Goal: Task Accomplishment & Management: Use online tool/utility

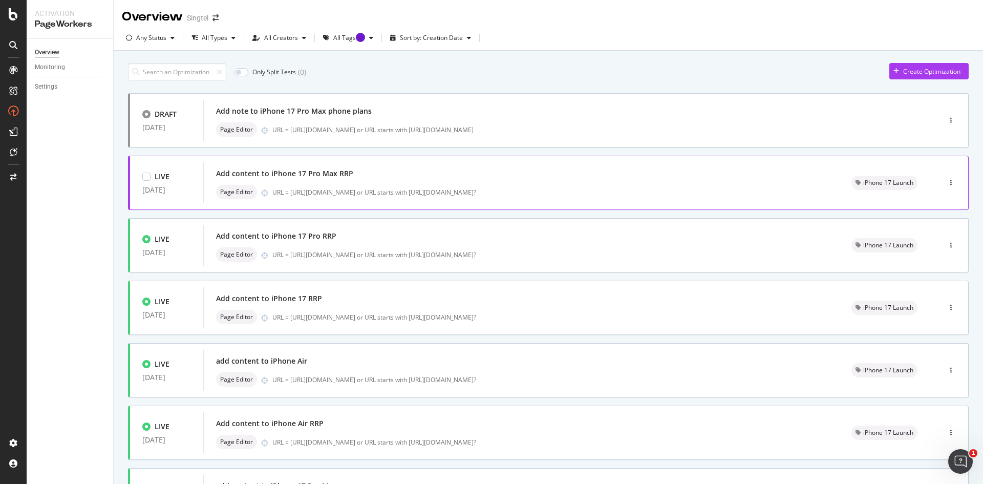
click at [439, 186] on div "Page Editor URL = [URL][DOMAIN_NAME] or URL starts with [URL][DOMAIN_NAME]?" at bounding box center [521, 192] width 611 height 14
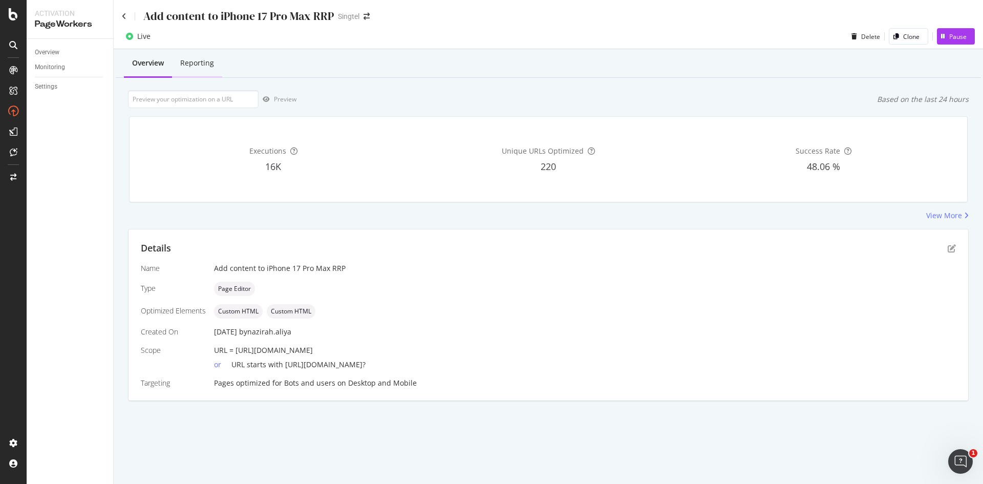
click at [202, 67] on div "Reporting" at bounding box center [197, 63] width 34 height 10
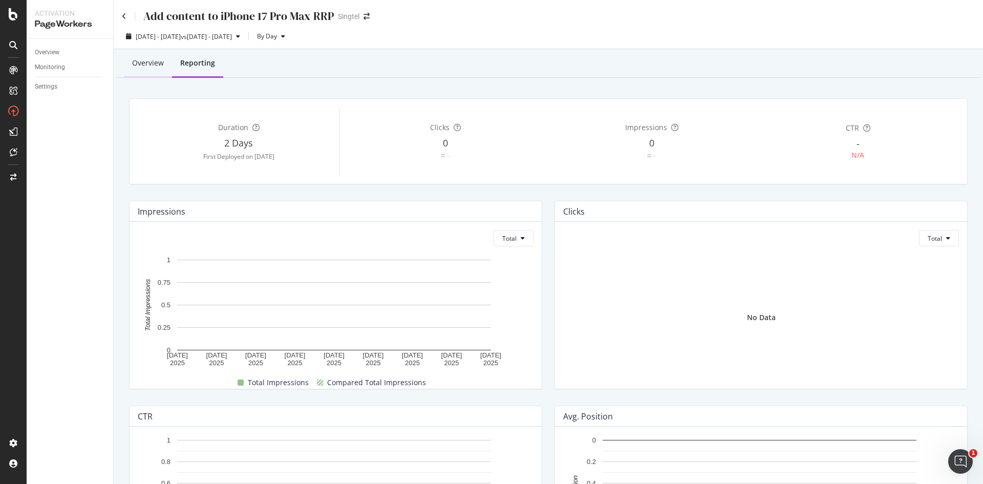
click at [130, 62] on div "Overview" at bounding box center [148, 64] width 48 height 28
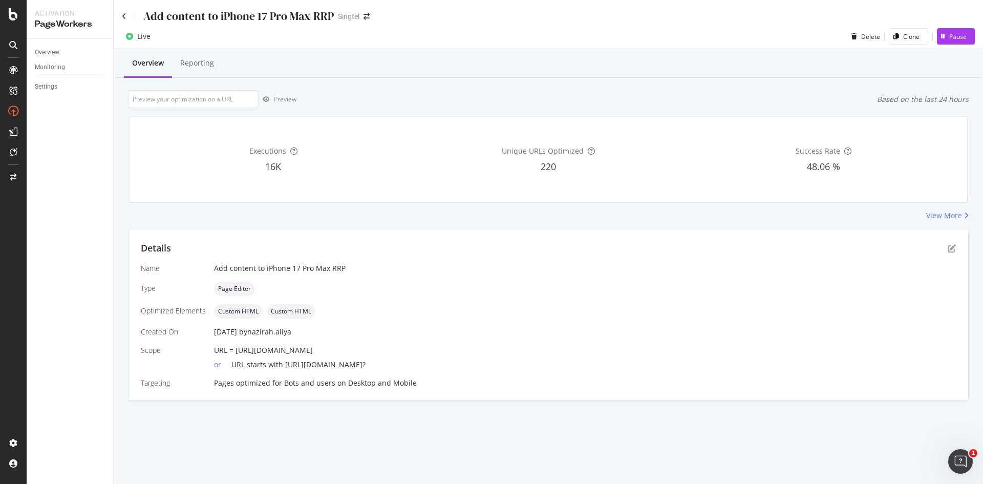
click at [123, 22] on div "Add content to iPhone 17 Pro Max RRP" at bounding box center [228, 16] width 212 height 16
click at [123, 17] on icon at bounding box center [124, 16] width 5 height 7
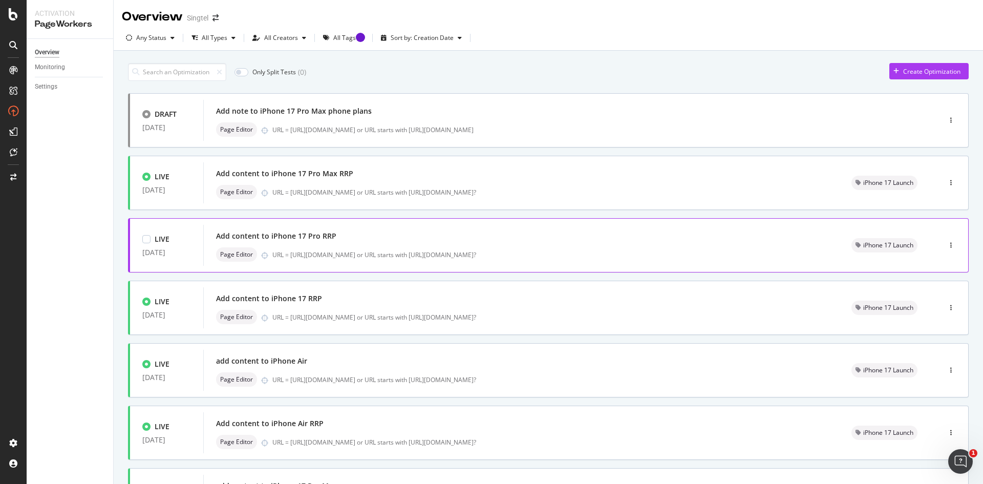
click at [322, 240] on div "Add content to iPhone 17 Pro RRP" at bounding box center [276, 236] width 120 height 10
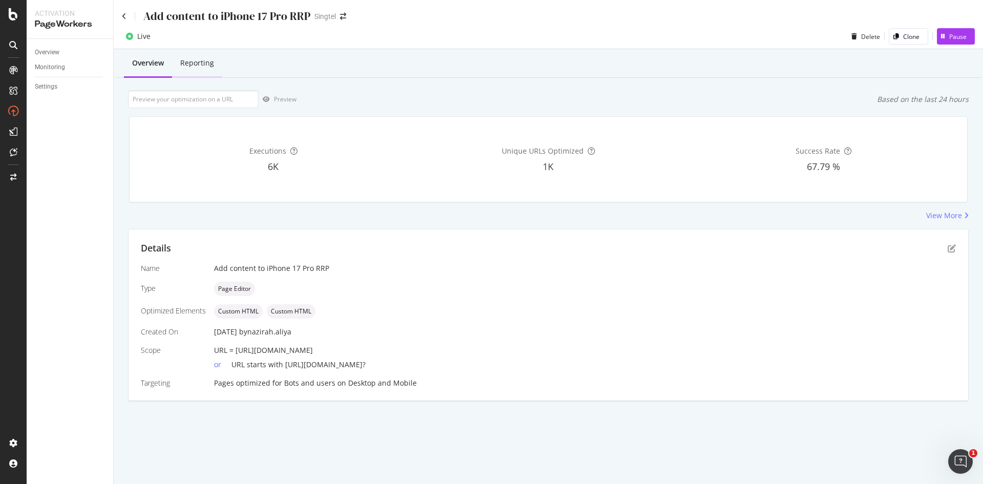
click at [194, 66] on div "Reporting" at bounding box center [197, 63] width 34 height 10
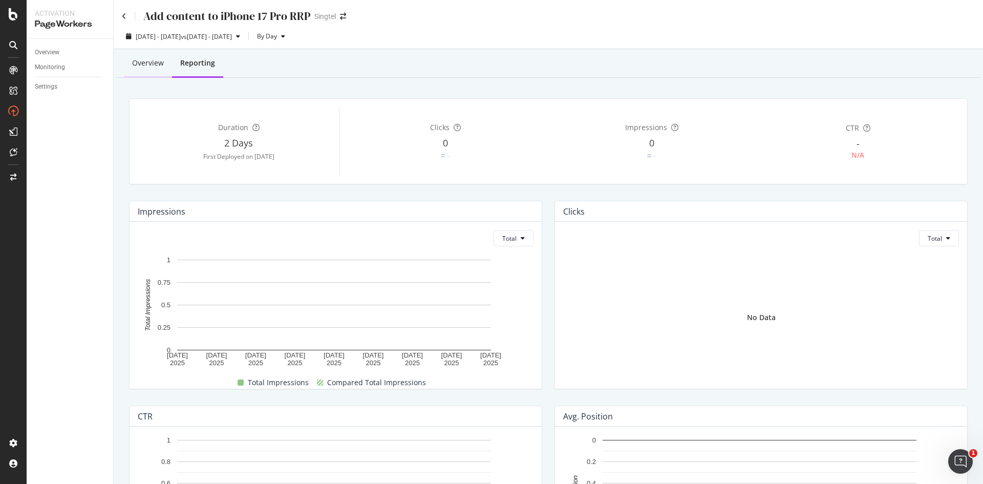
click at [140, 68] on div "Overview" at bounding box center [148, 63] width 32 height 10
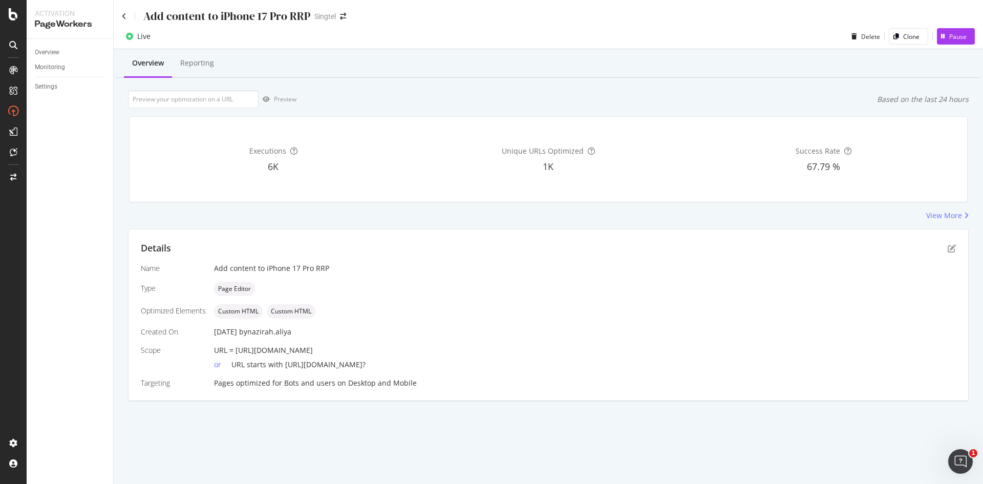
click at [127, 17] on div "Add content to iPhone 17 Pro RRP" at bounding box center [216, 16] width 188 height 16
click at [124, 18] on icon at bounding box center [124, 16] width 5 height 7
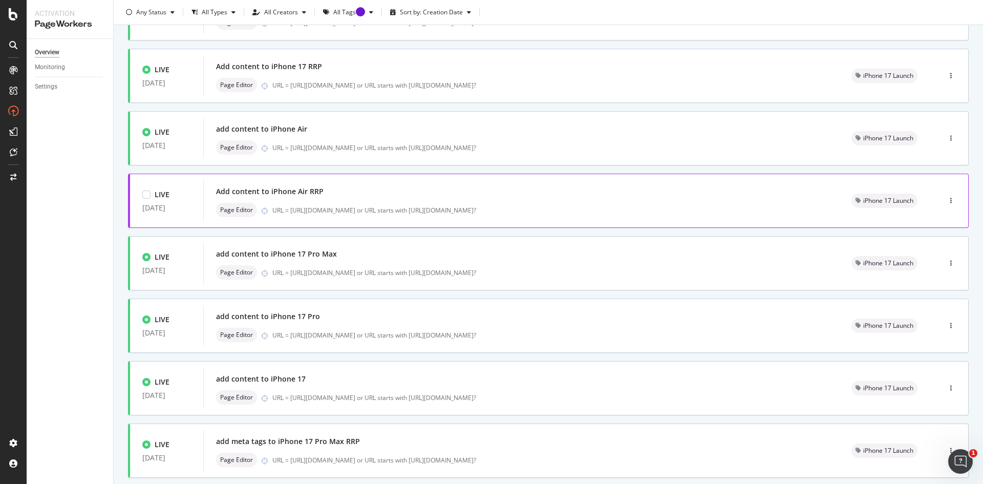
scroll to position [292, 0]
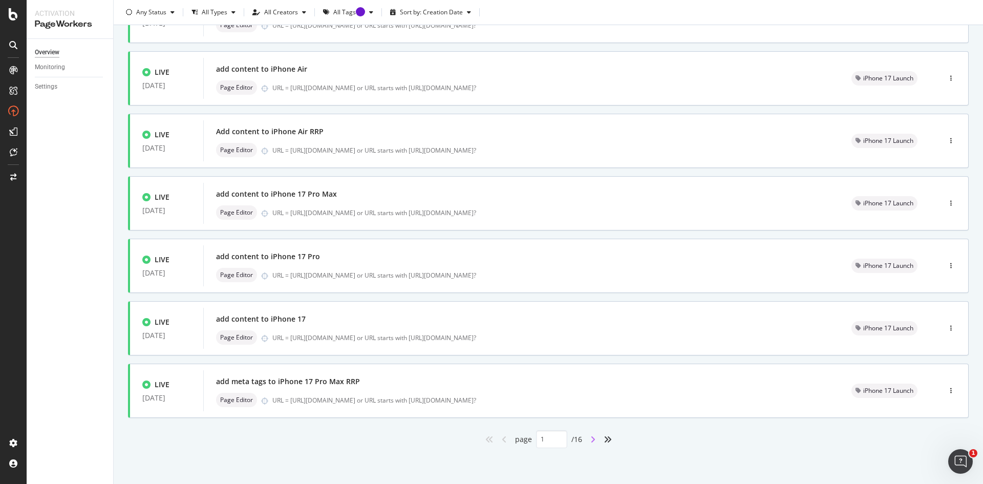
click at [590, 440] on icon "angle-right" at bounding box center [592, 439] width 5 height 8
type input "2"
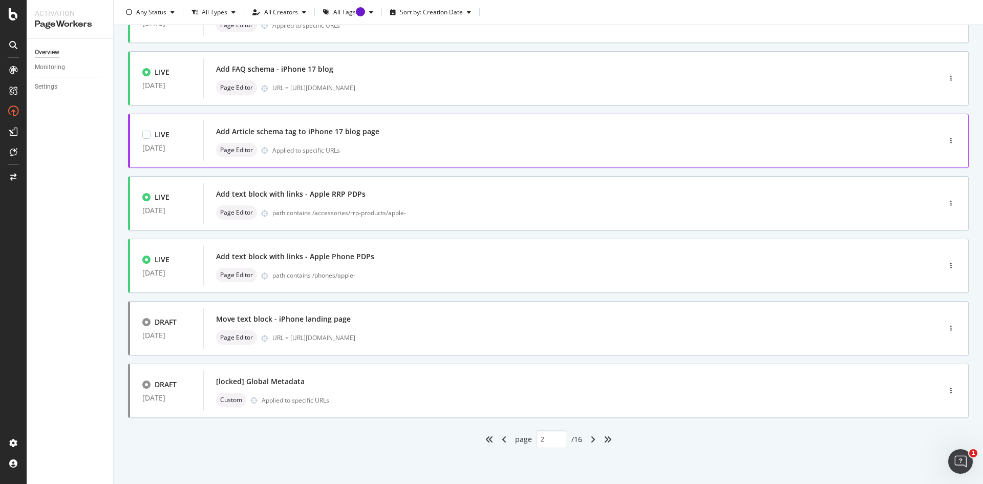
click at [426, 146] on div "Page Editor Applied to specific URLs" at bounding box center [556, 150] width 681 height 14
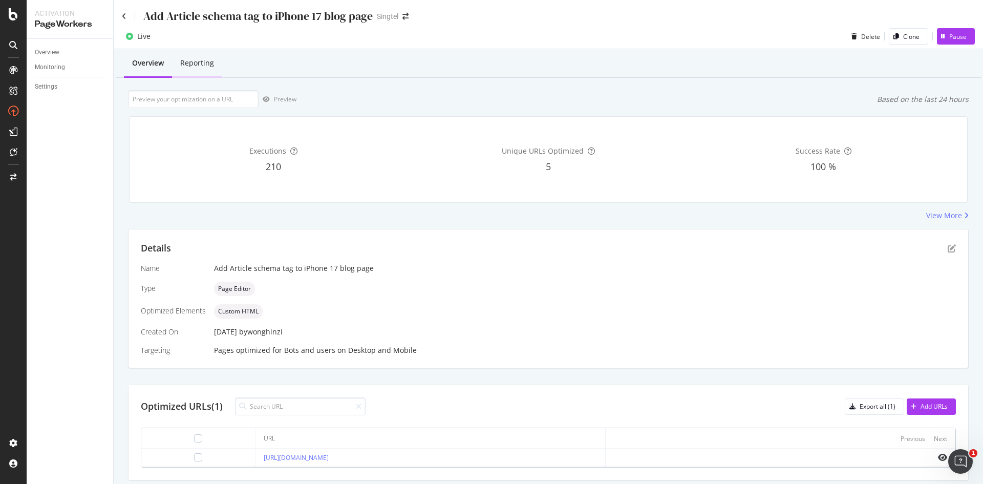
click at [200, 68] on div "Reporting" at bounding box center [197, 63] width 34 height 10
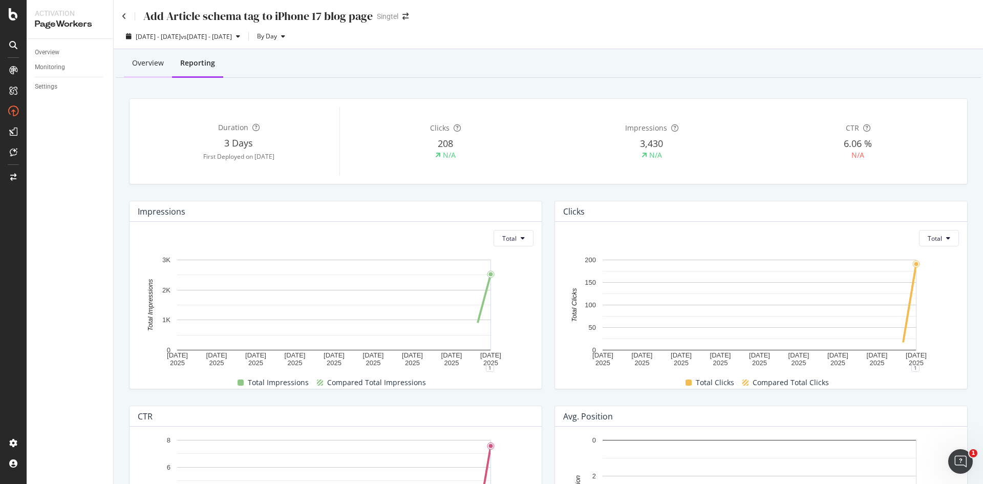
click at [142, 60] on div "Overview" at bounding box center [148, 63] width 32 height 10
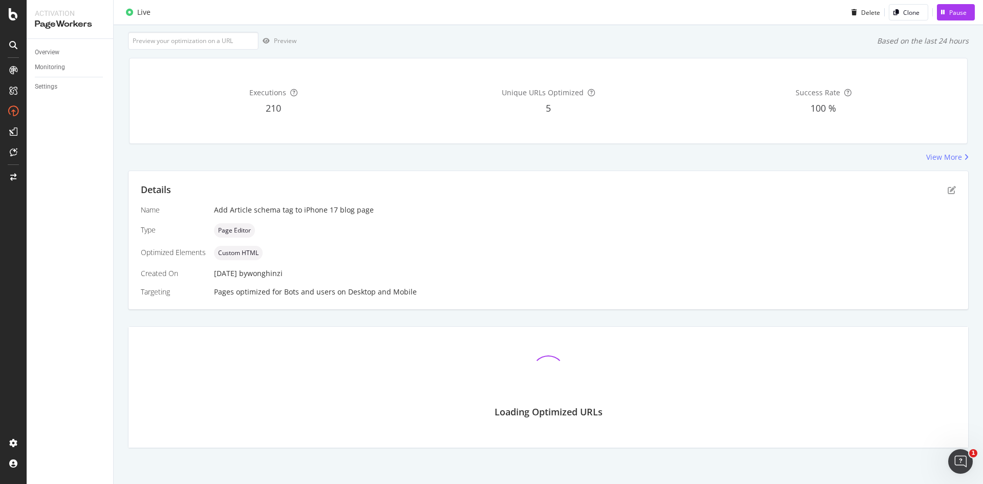
scroll to position [32, 0]
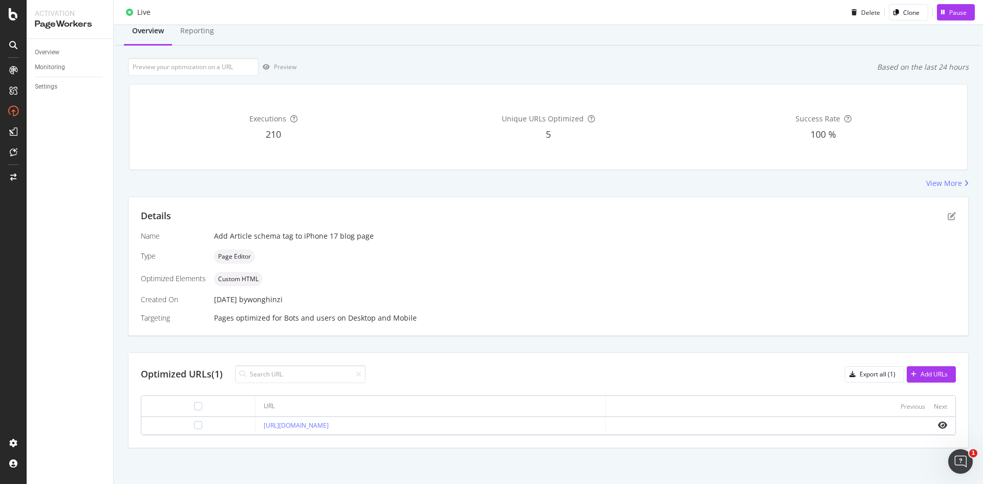
drag, startPoint x: 411, startPoint y: 424, endPoint x: 230, endPoint y: 426, distance: 180.2
click at [255, 426] on td "https://www.singtel.com/personal/singtel-blog/iphone17" at bounding box center [430, 426] width 350 height 18
copy link "https://www.singtel.com/personal/singtel-blog/iphone17"
